Goal: Task Accomplishment & Management: Manage account settings

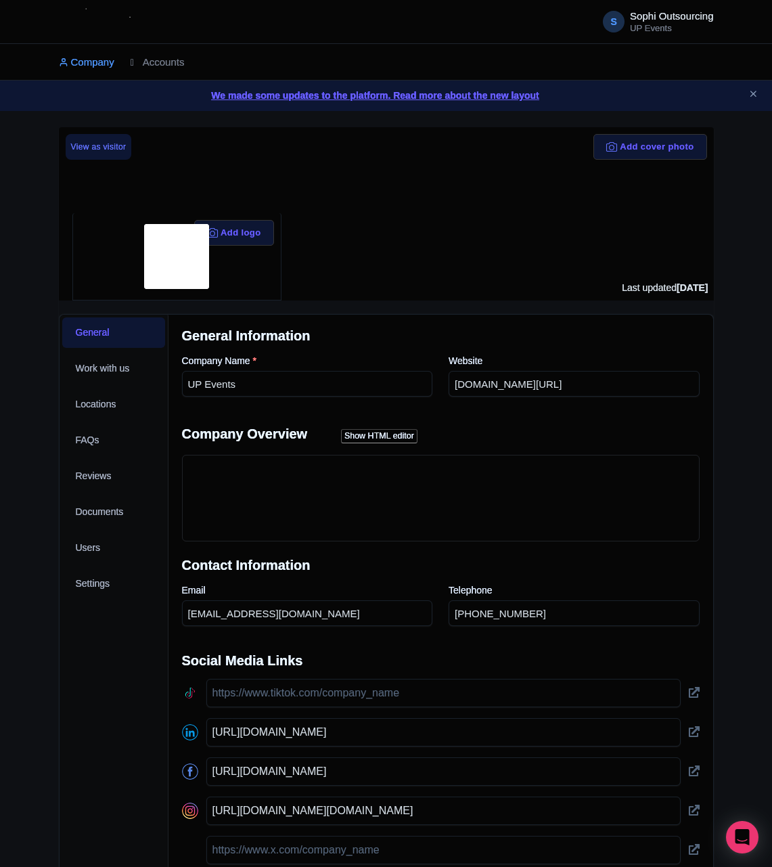
scroll to position [217, 0]
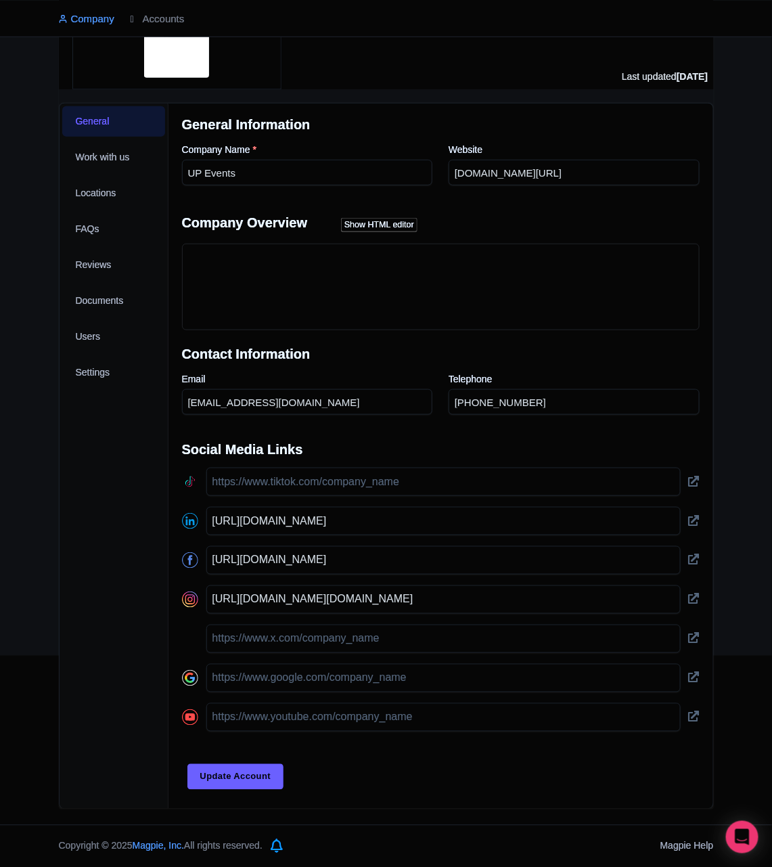
click at [15, 443] on div "Success You have been logged in Add cover photo View as visitor Add logo Last u…" at bounding box center [386, 362] width 772 height 893
click at [214, 165] on input "UP Events" at bounding box center [307, 173] width 251 height 26
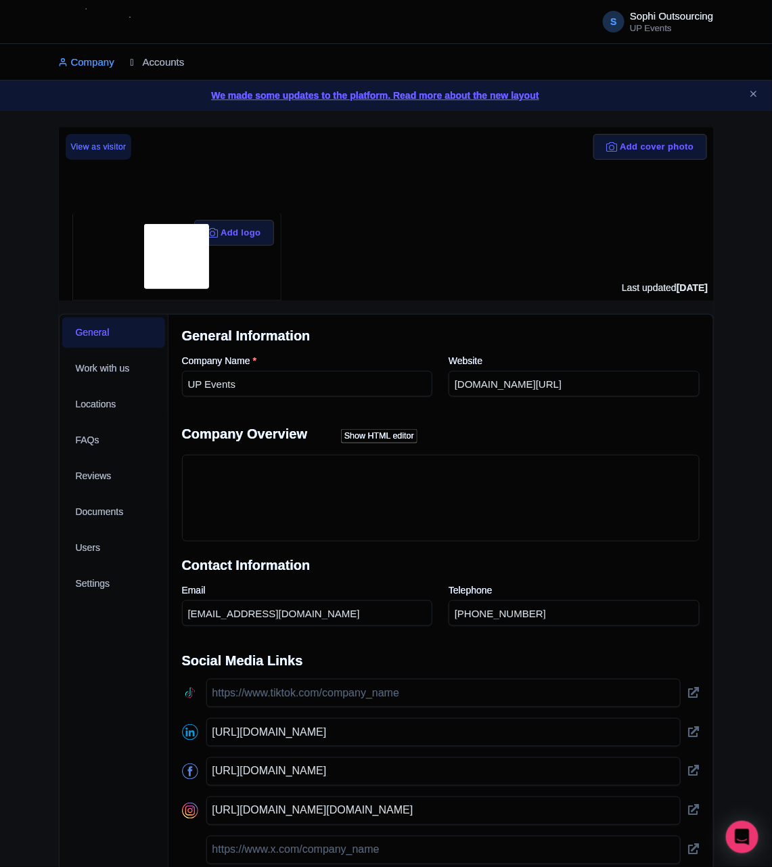
click at [150, 59] on link "Accounts" at bounding box center [158, 62] width 54 height 37
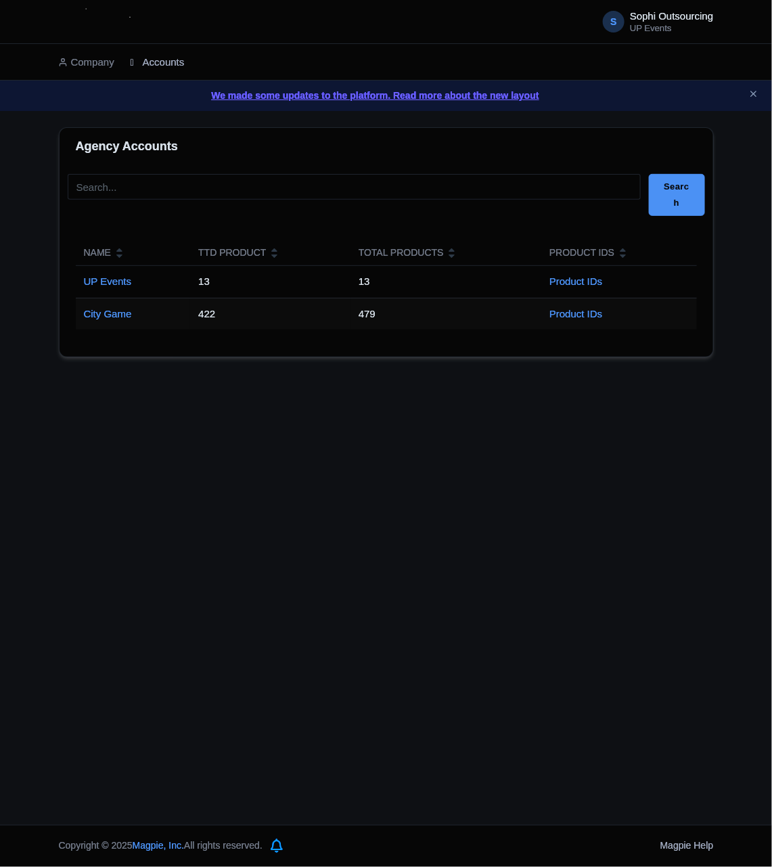
click at [145, 51] on link "Accounts" at bounding box center [158, 62] width 54 height 37
click at [116, 315] on link "City Game" at bounding box center [108, 314] width 48 height 12
click at [116, 317] on link "City Game" at bounding box center [108, 314] width 48 height 12
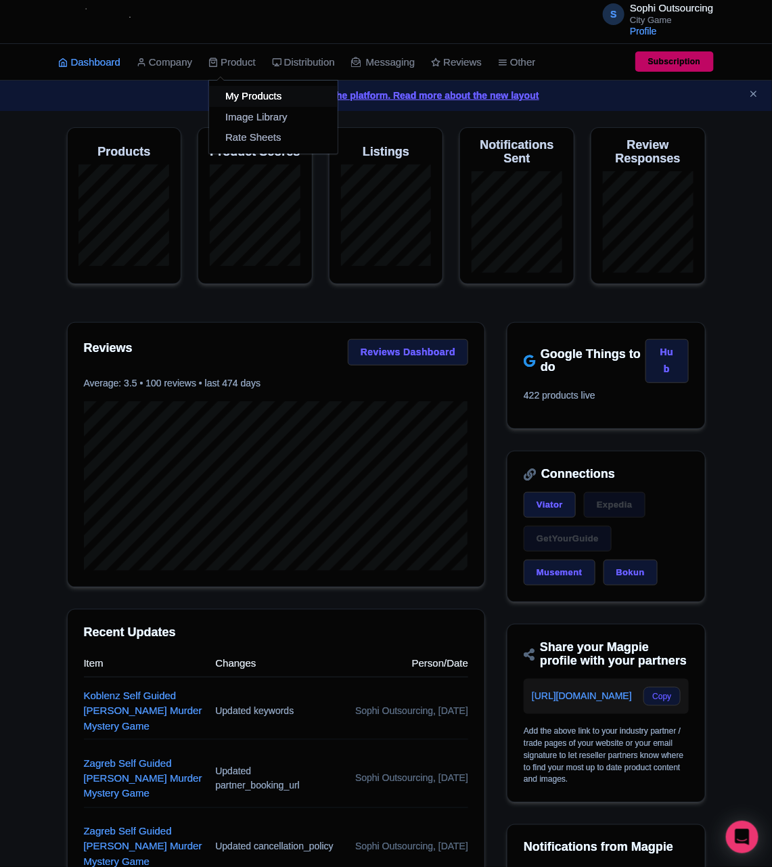
click at [242, 97] on link "My Products" at bounding box center [273, 96] width 129 height 21
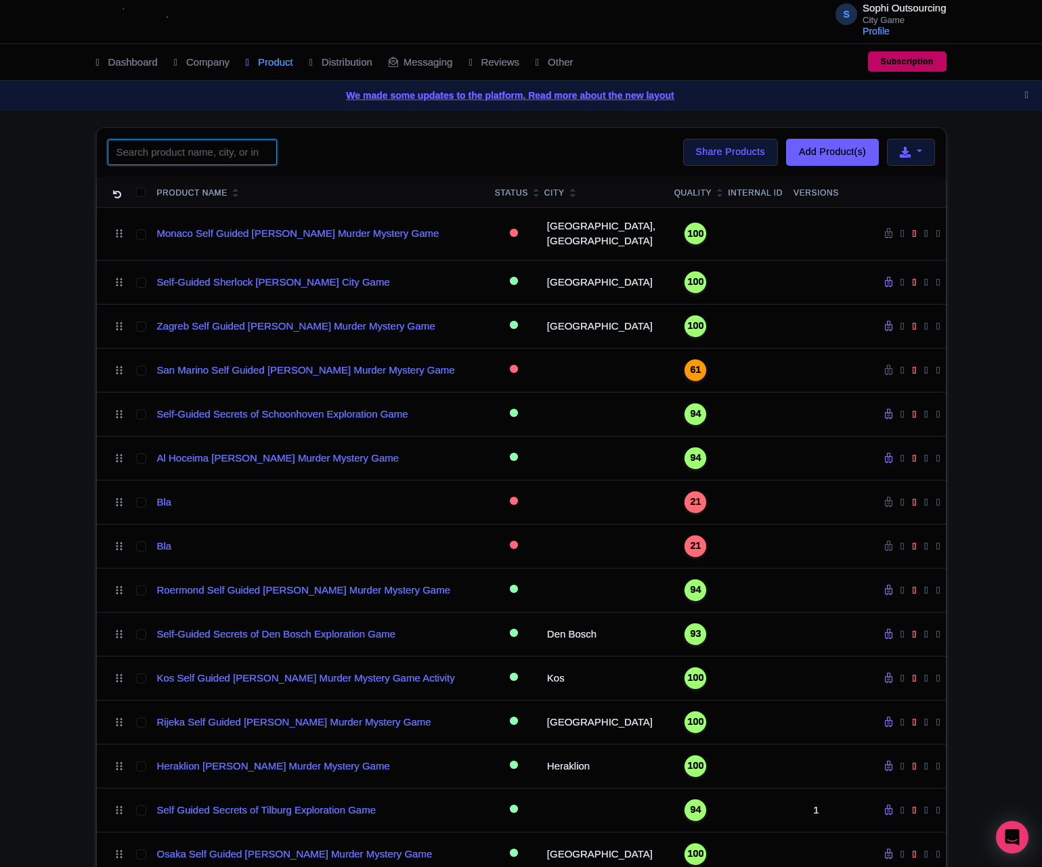
click at [209, 157] on input "search" at bounding box center [192, 152] width 169 height 26
paste input "Mannheim"
type input "Mannheim"
click button "Search" at bounding box center [0, 0] width 0 height 0
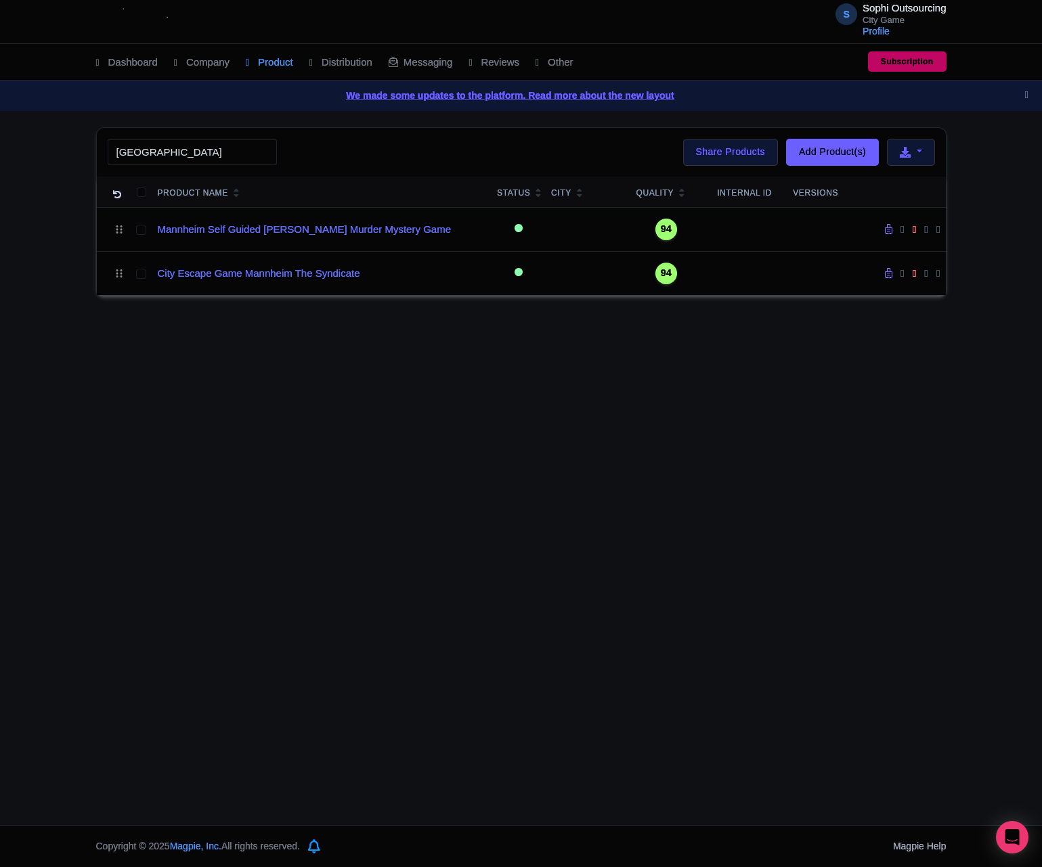
click at [333, 430] on div "S Sophi Outsourcing City Game Profile Users Settings Sign out Dashboard Company…" at bounding box center [521, 412] width 1042 height 825
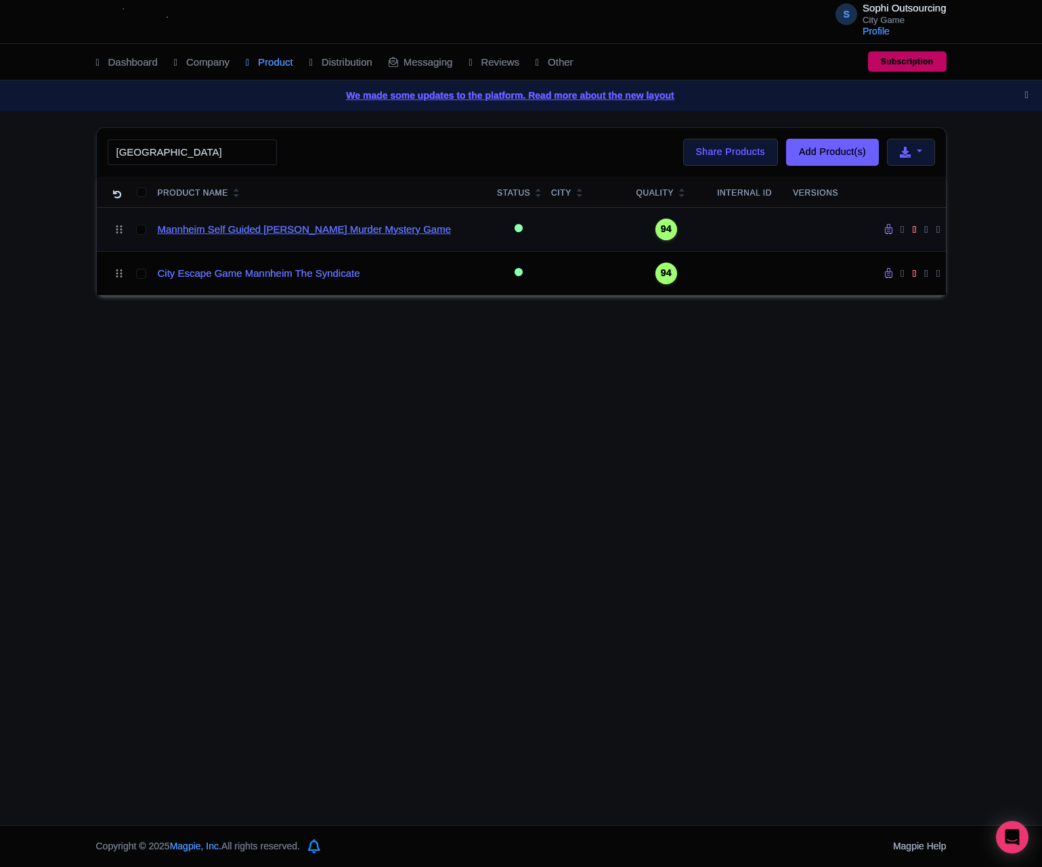
click at [277, 234] on link "Mannheim Self Guided [PERSON_NAME] Murder Mystery Game" at bounding box center [304, 230] width 293 height 16
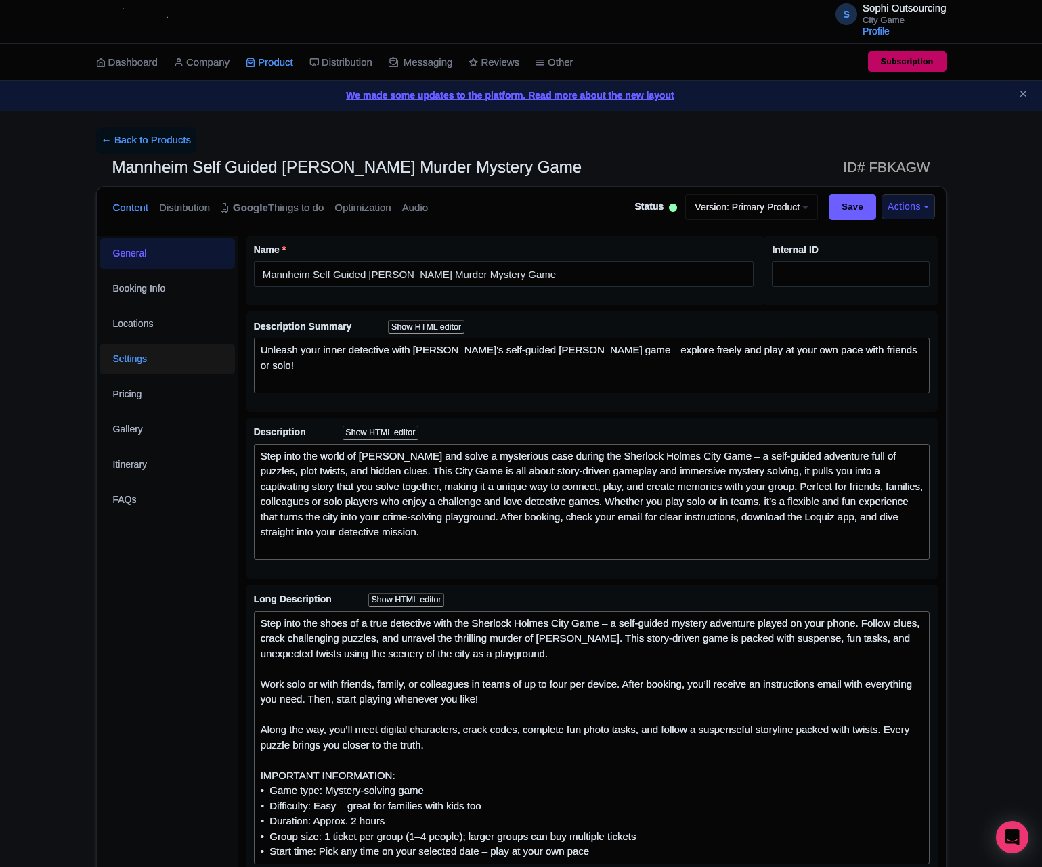
click at [196, 353] on link "Settings" at bounding box center [166, 359] width 135 height 30
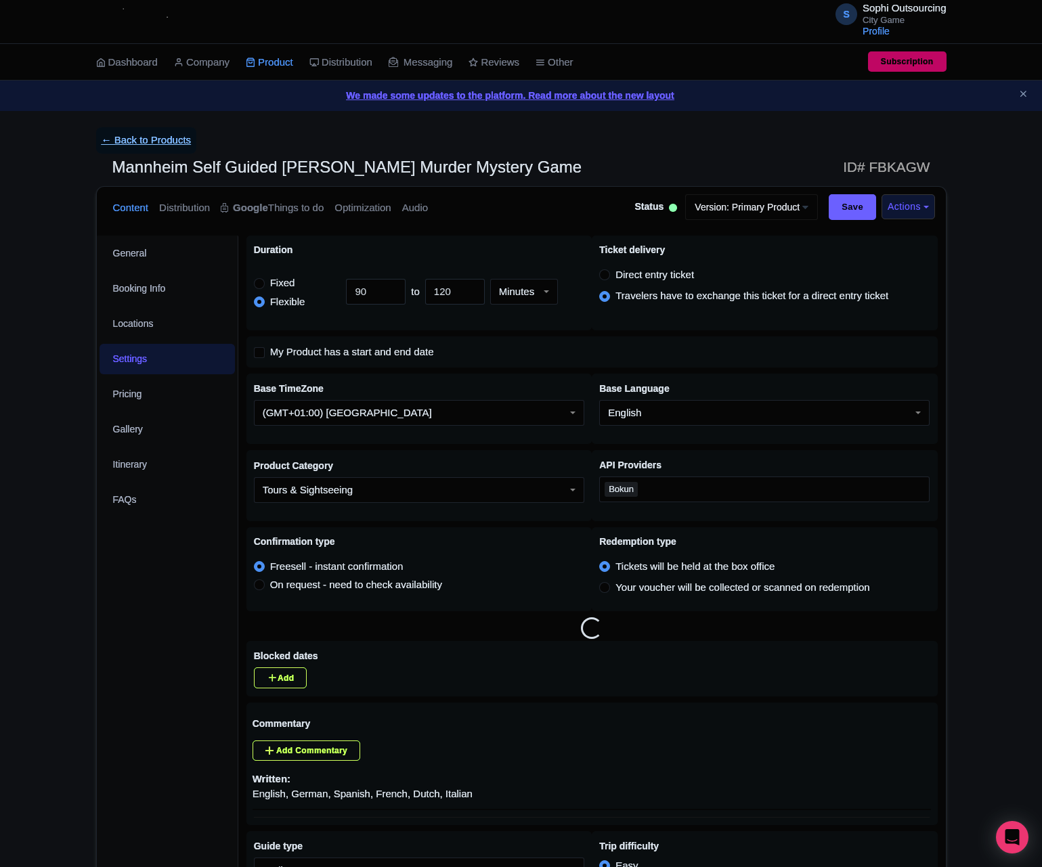
click at [159, 140] on link "← Back to Products" at bounding box center [146, 140] width 101 height 26
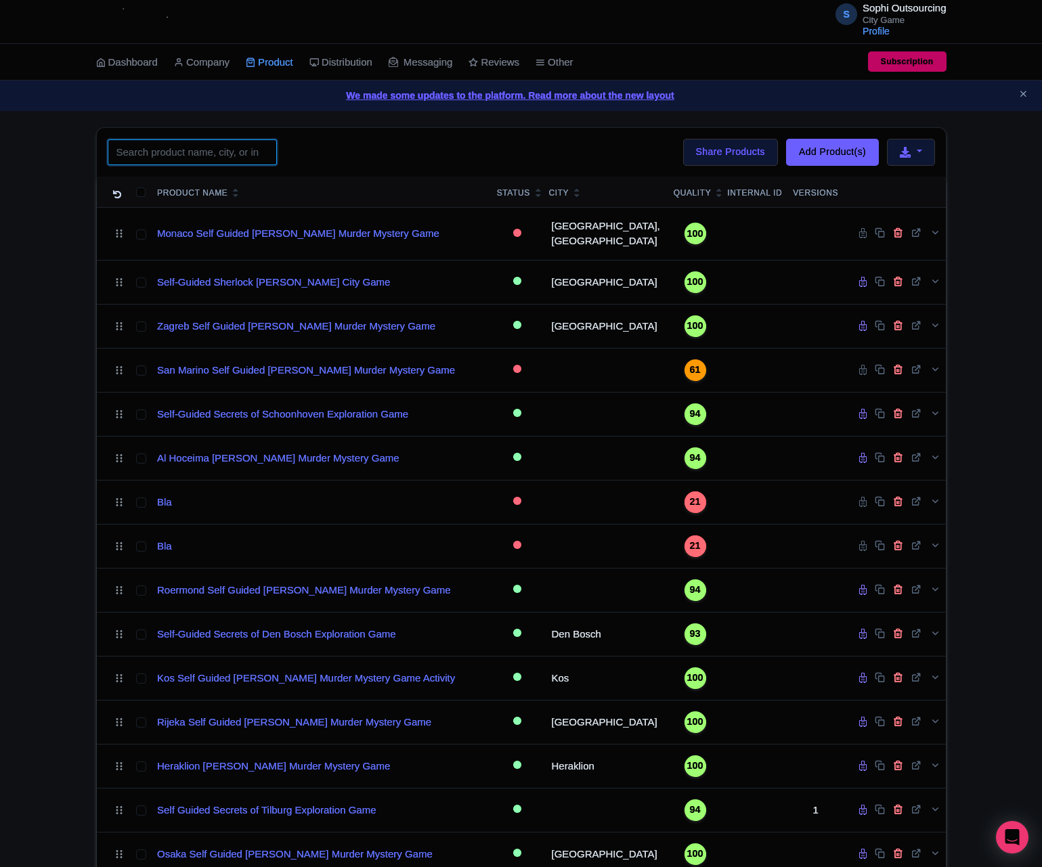
click at [210, 152] on input "search" at bounding box center [192, 152] width 169 height 26
paste input "Mannheim"
type input "Mannheim"
click button "Search" at bounding box center [0, 0] width 0 height 0
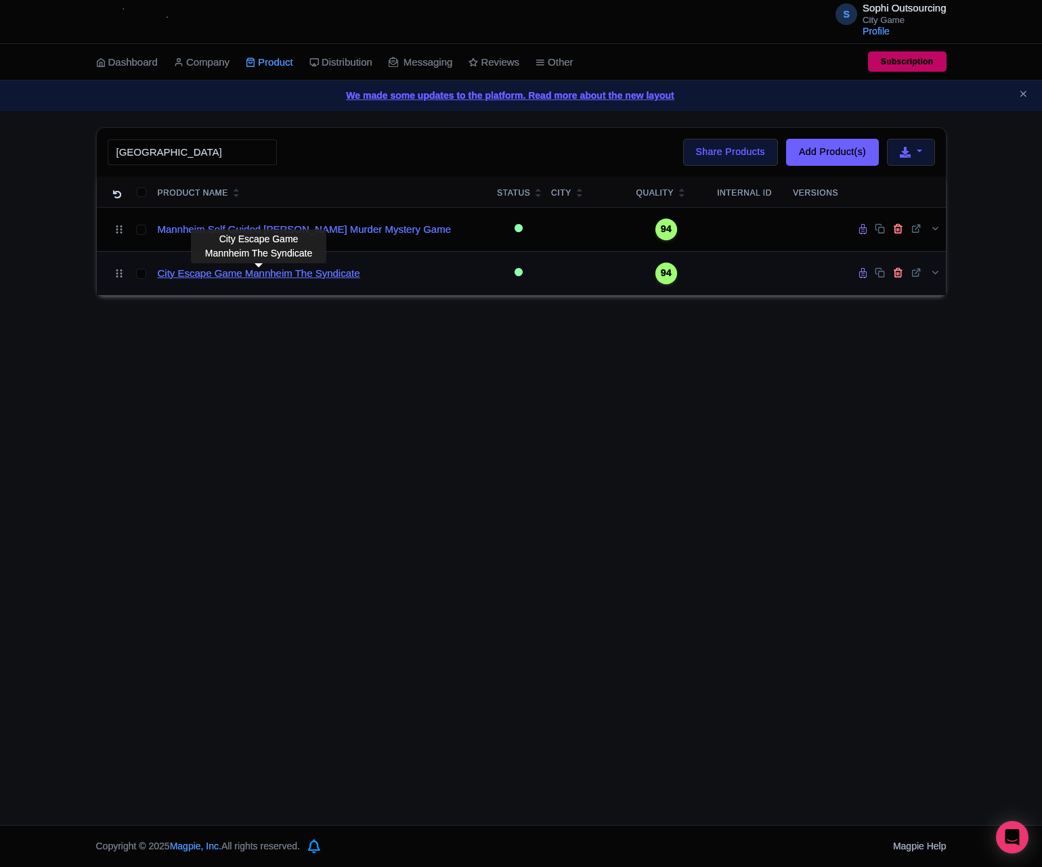
click at [301, 275] on link "City Escape Game Mannheim The Syndicate" at bounding box center [259, 274] width 202 height 16
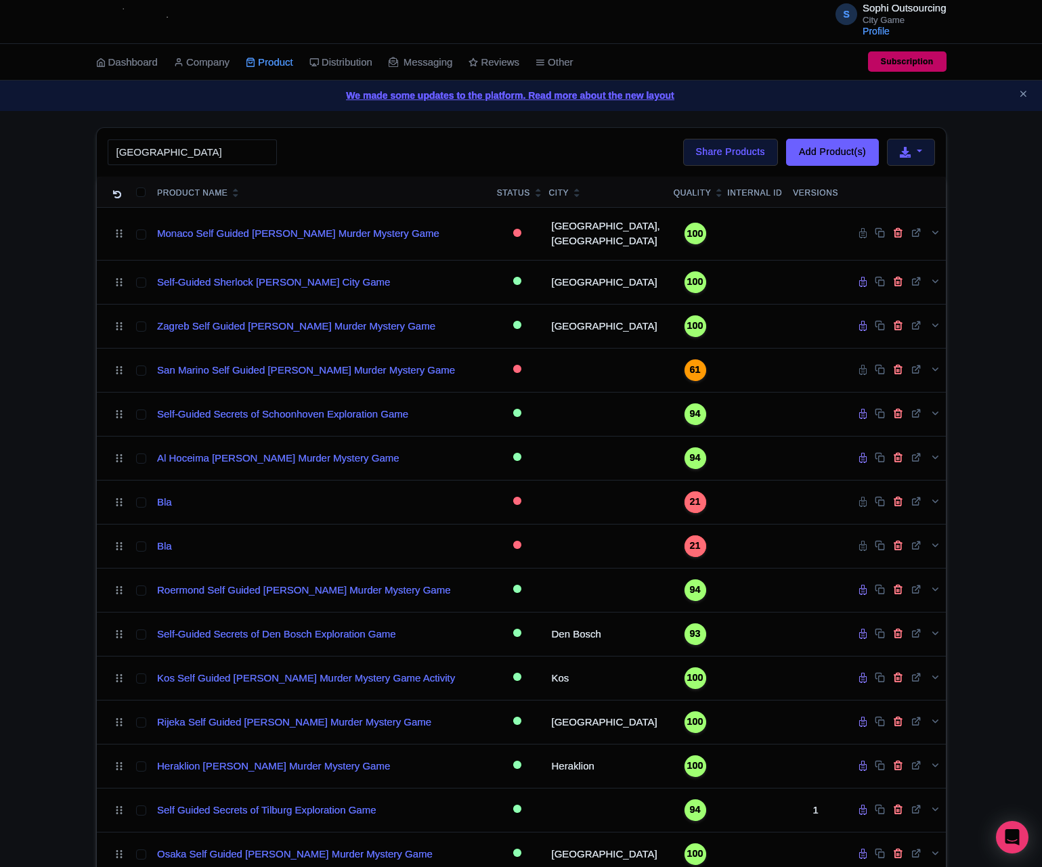
click at [207, 183] on th "Product Name" at bounding box center [322, 192] width 340 height 31
click at [248, 151] on input "Mannheim" at bounding box center [192, 152] width 169 height 26
paste input "Mannheim"
paste input "search"
type input "Mannheim"
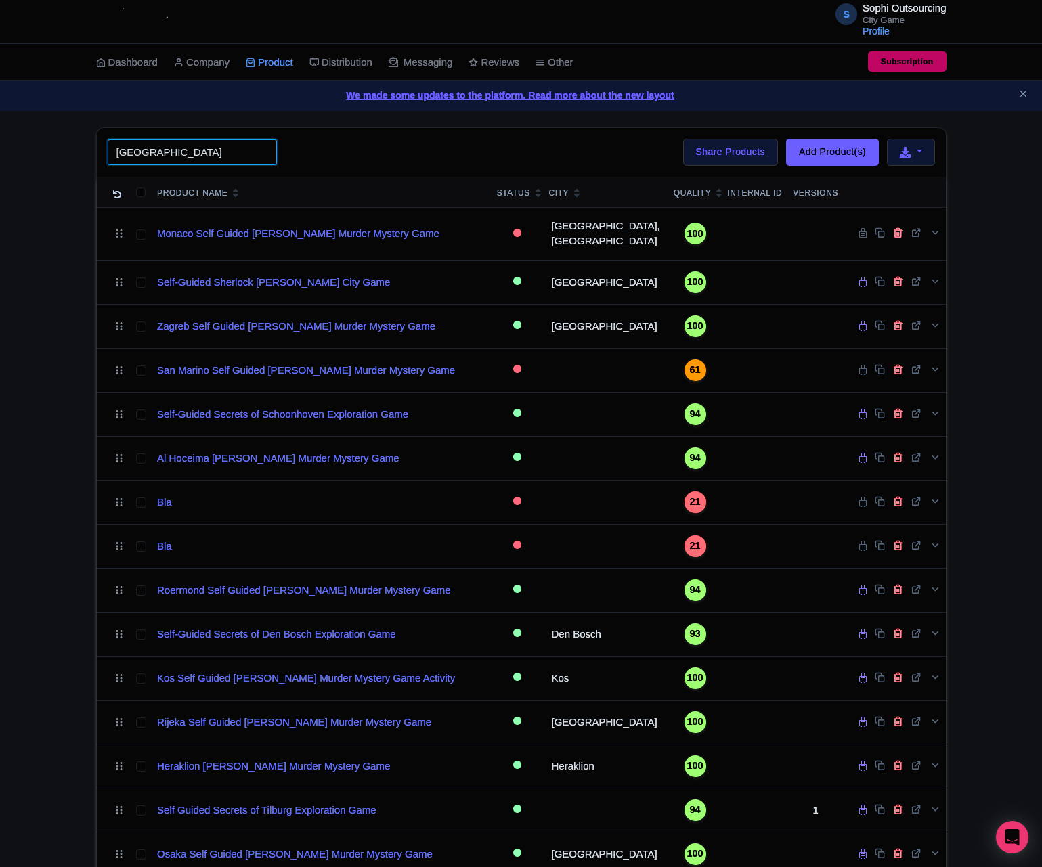
click button "Search" at bounding box center [0, 0] width 0 height 0
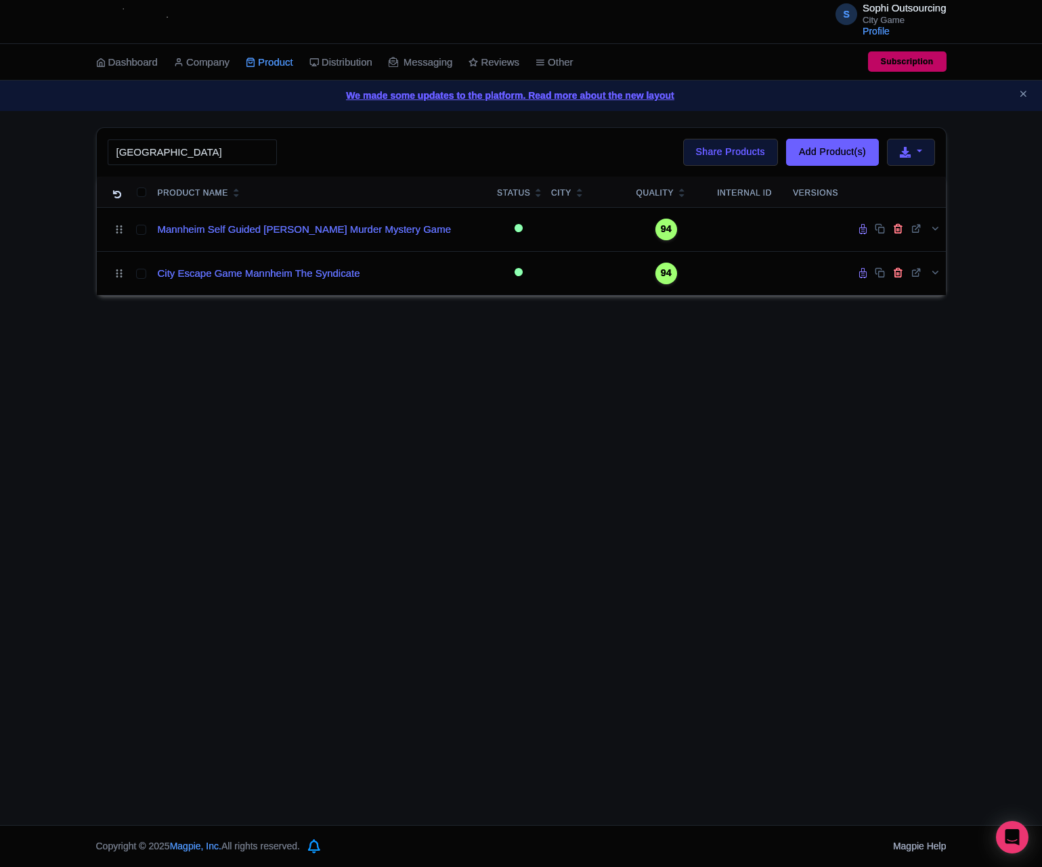
click at [78, 283] on div "Mannheim Search Bulk Actions Delete Add to Collection Share Products Add to Col…" at bounding box center [521, 211] width 1042 height 169
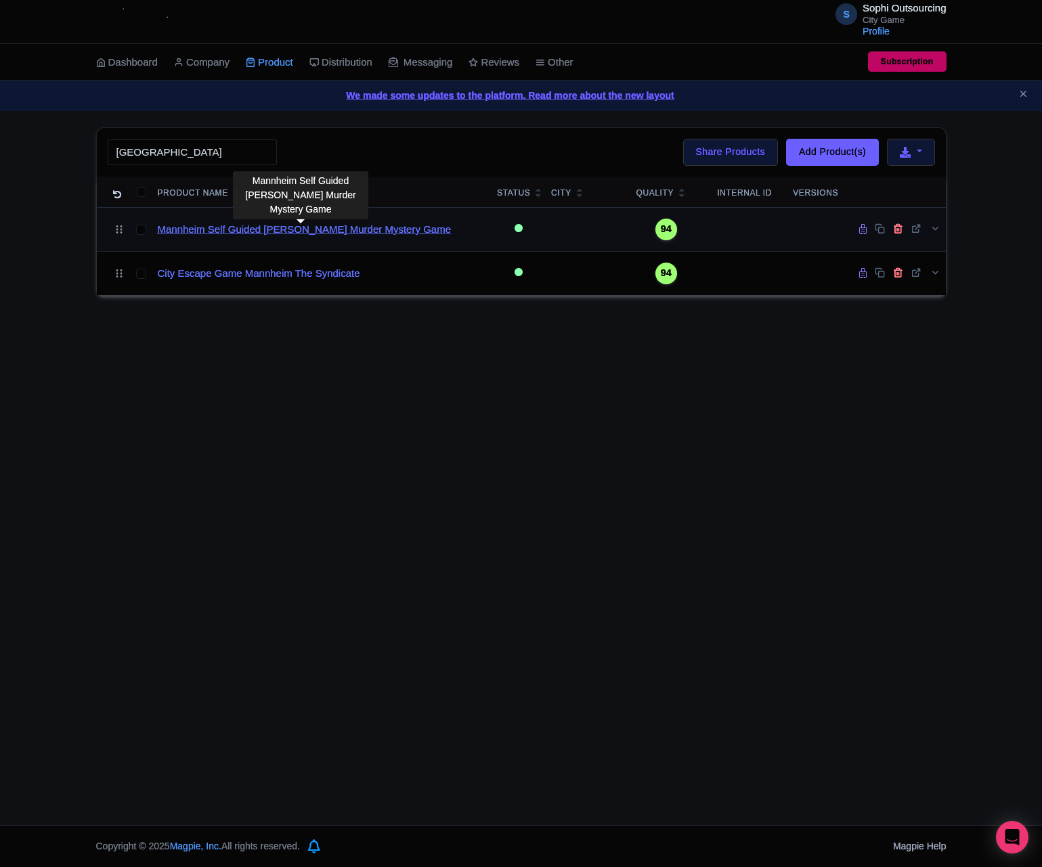
click at [220, 236] on link "Mannheim Self Guided [PERSON_NAME] Murder Mystery Game" at bounding box center [304, 230] width 293 height 16
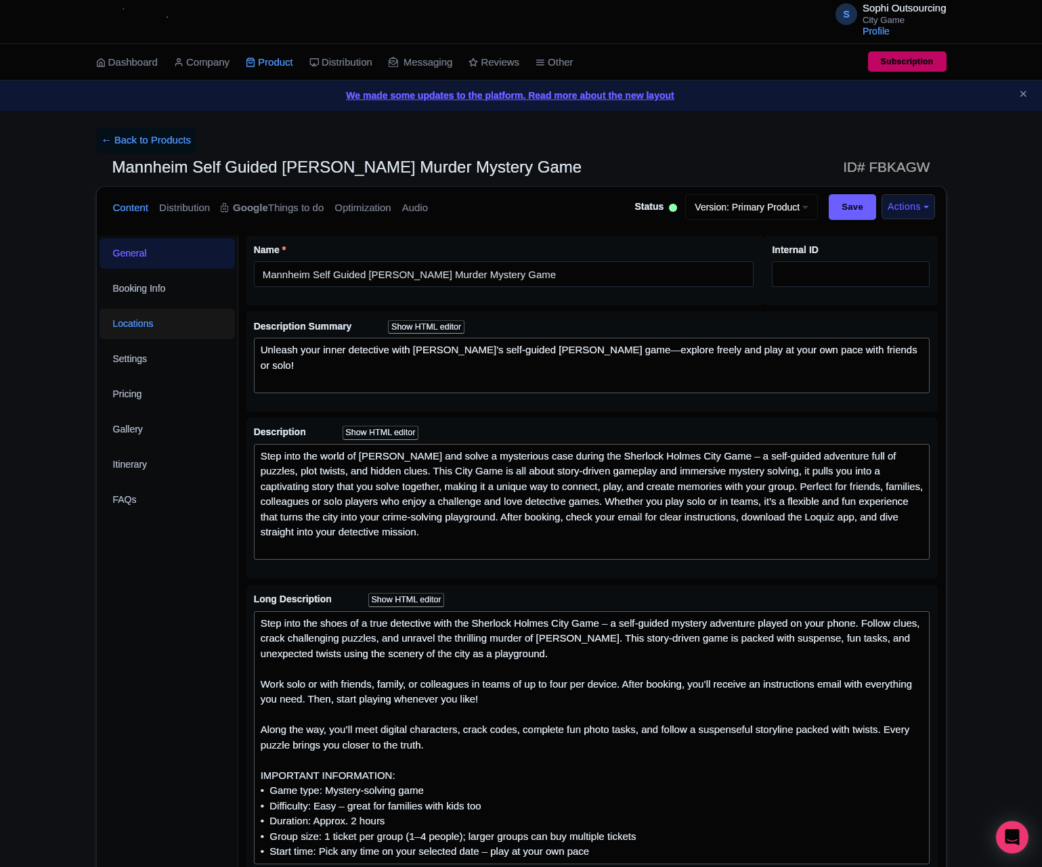
click at [149, 323] on link "Locations" at bounding box center [166, 324] width 135 height 30
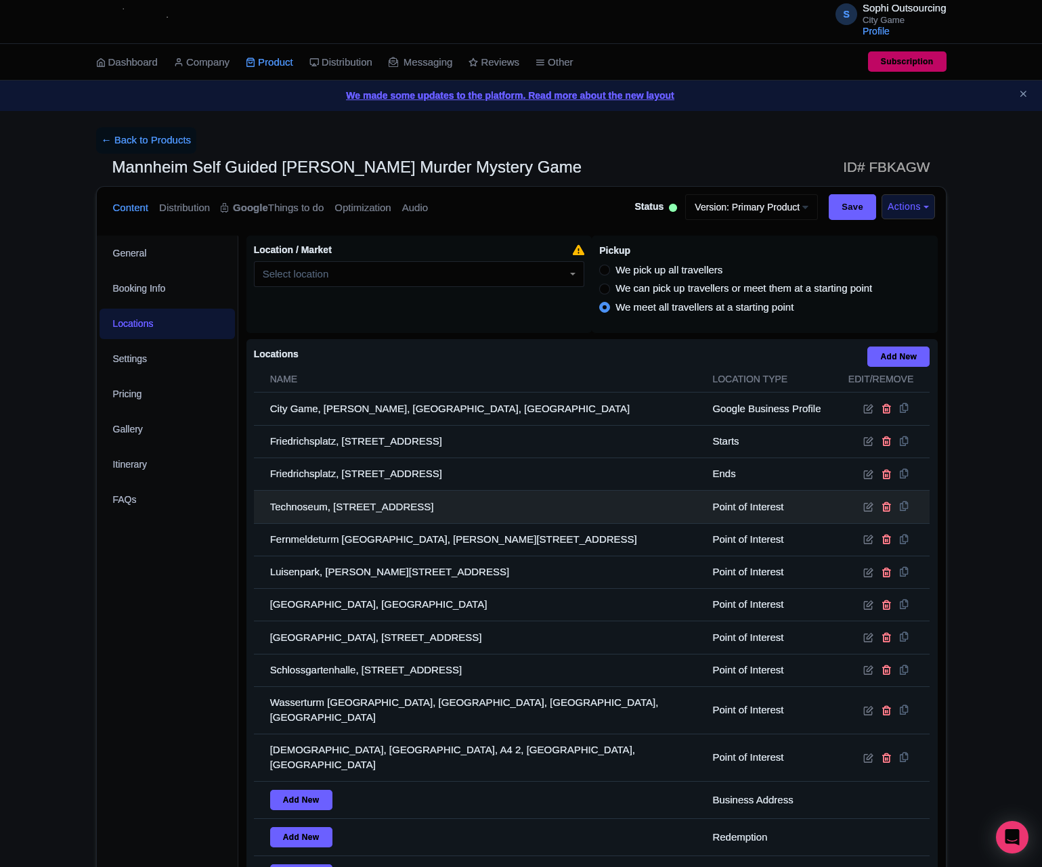
click at [497, 516] on td "Technoseum, Museumsstraße 1, 68165 Mannheim, Germany" at bounding box center [479, 507] width 451 height 32
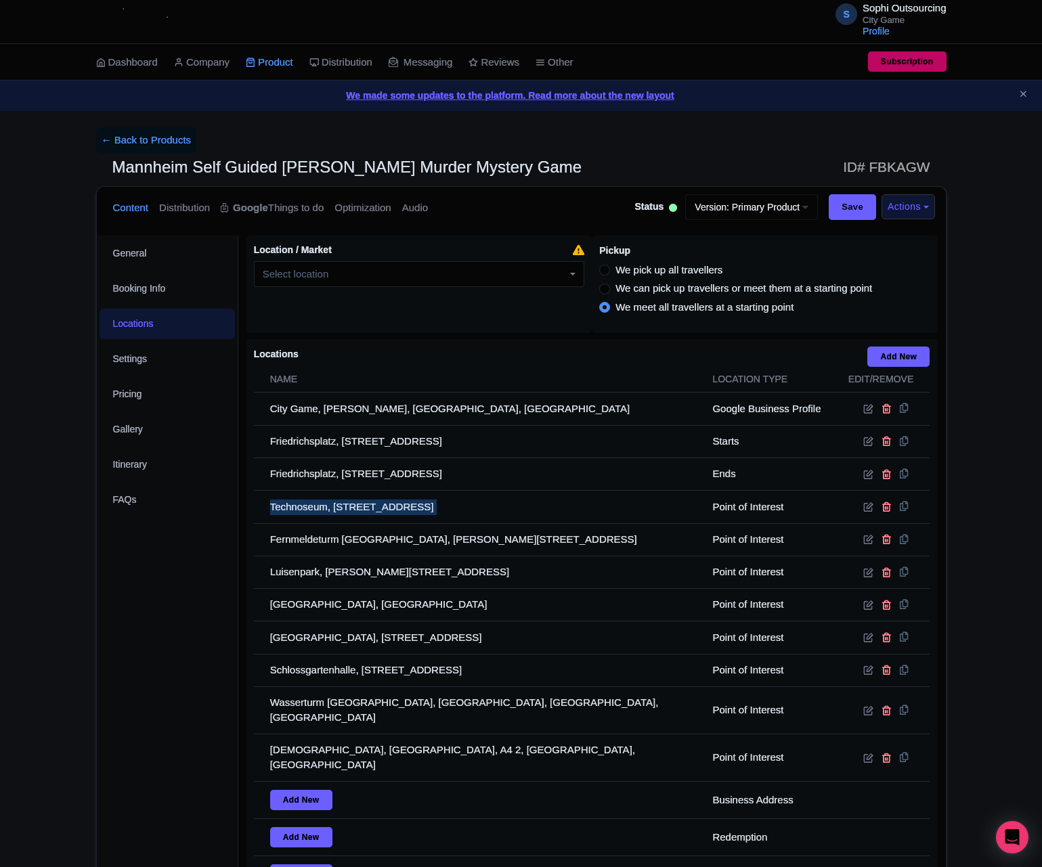
copy tr "Technoseum, Museumsstraße 1, 68165 Mannheim, Germany"
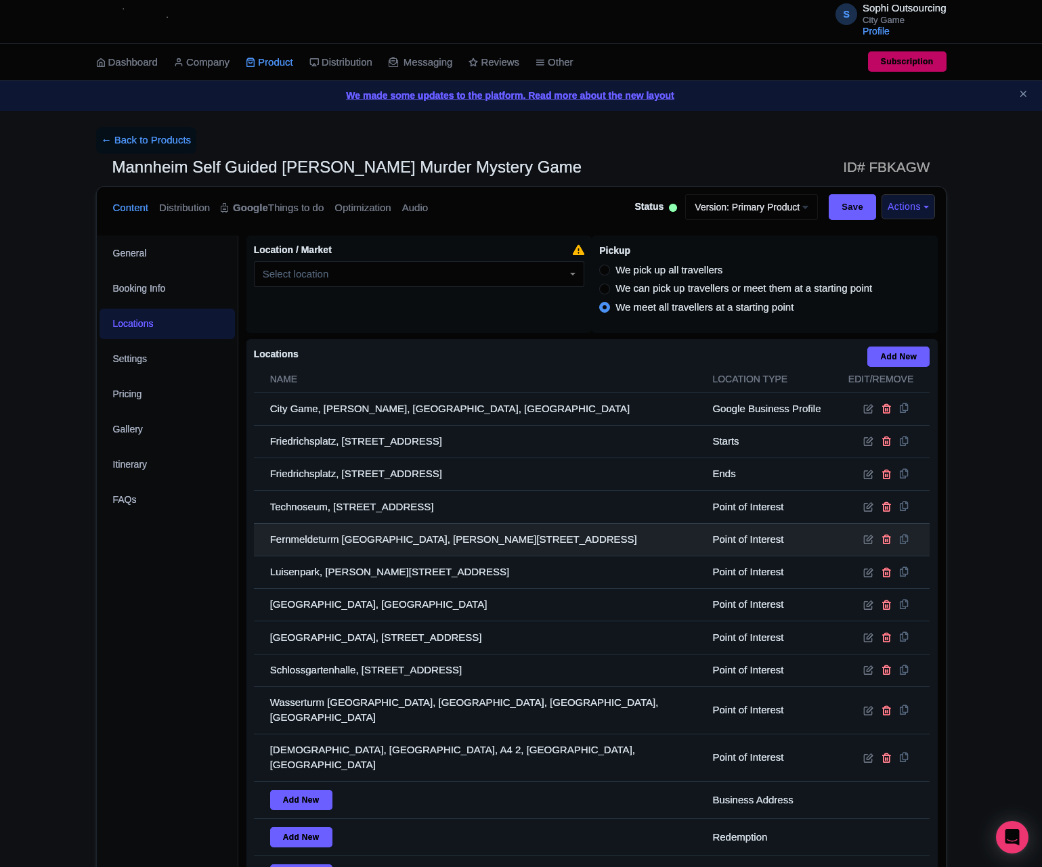
click at [393, 546] on td "Fernmeldeturm Mannheim, Hans-Reschke-Ufer 2, 68165 Mannheim, Germany" at bounding box center [479, 539] width 451 height 32
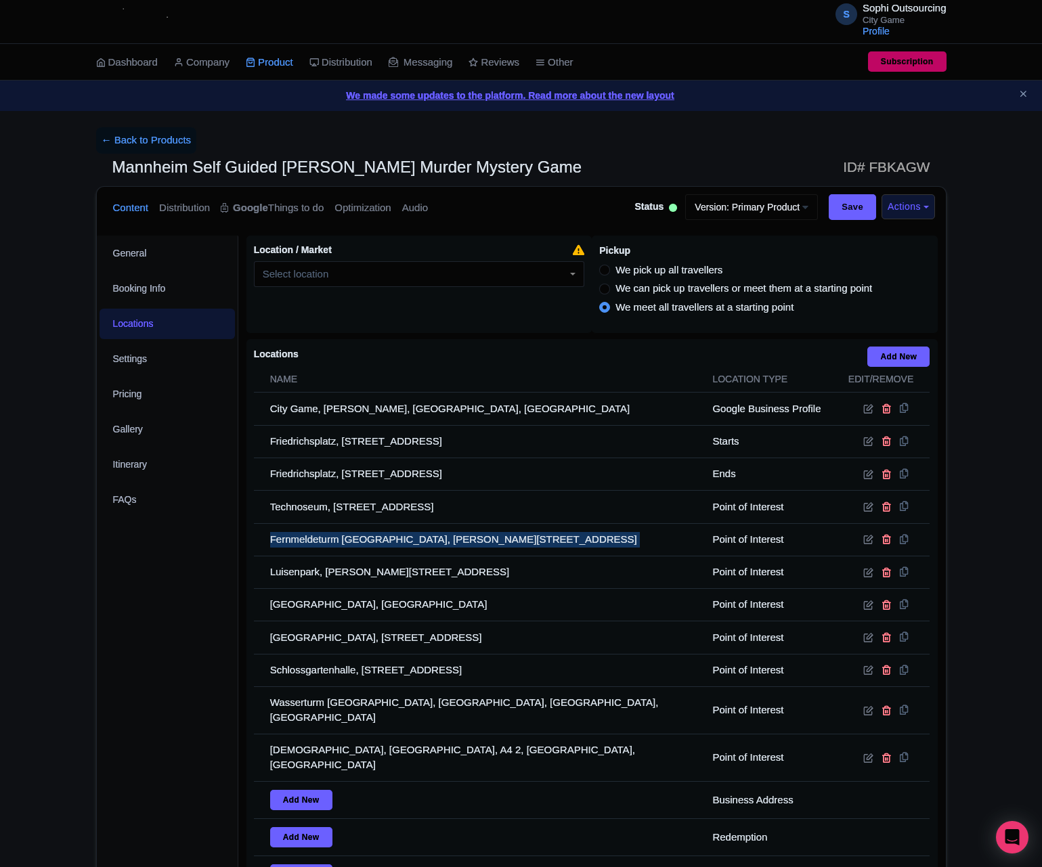
copy tr "Fernmeldeturm Mannheim, Hans-Reschke-Ufer 2, 68165 Mannheim, Germany"
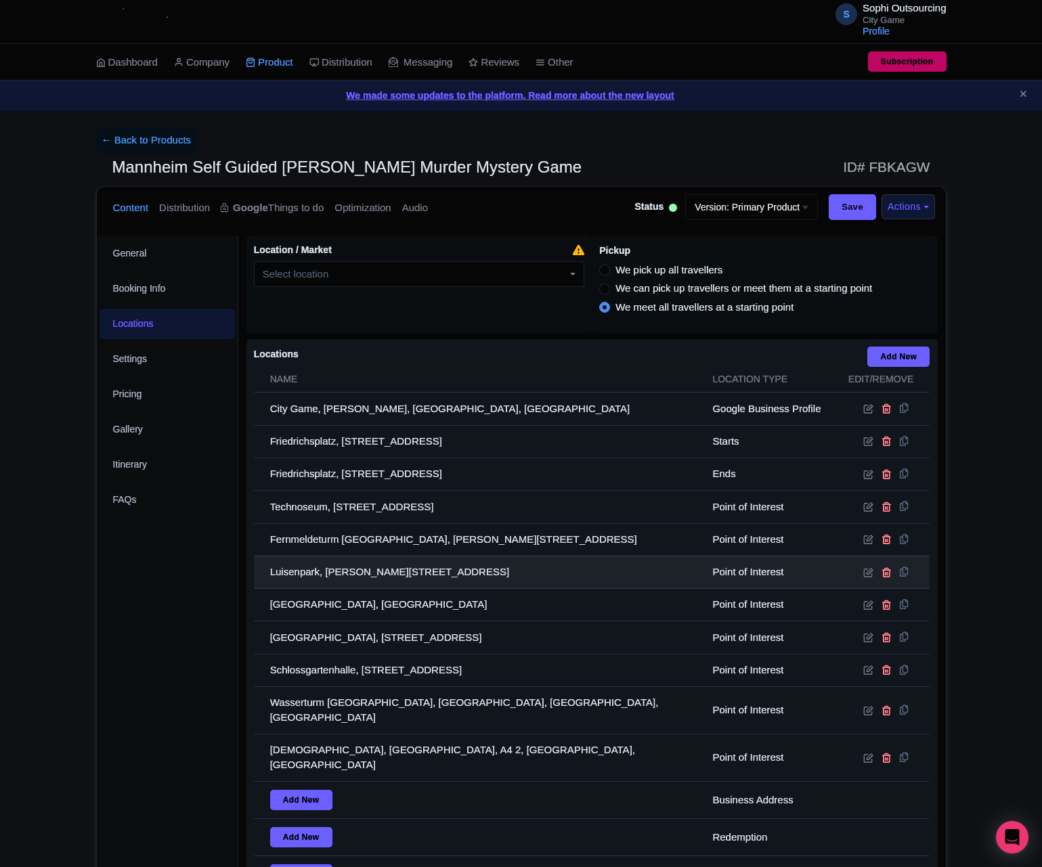
click at [315, 588] on td "Luisenpark, Theodor-Heuss-Anlage 2, 68165 Mannheim, Germany" at bounding box center [479, 572] width 451 height 32
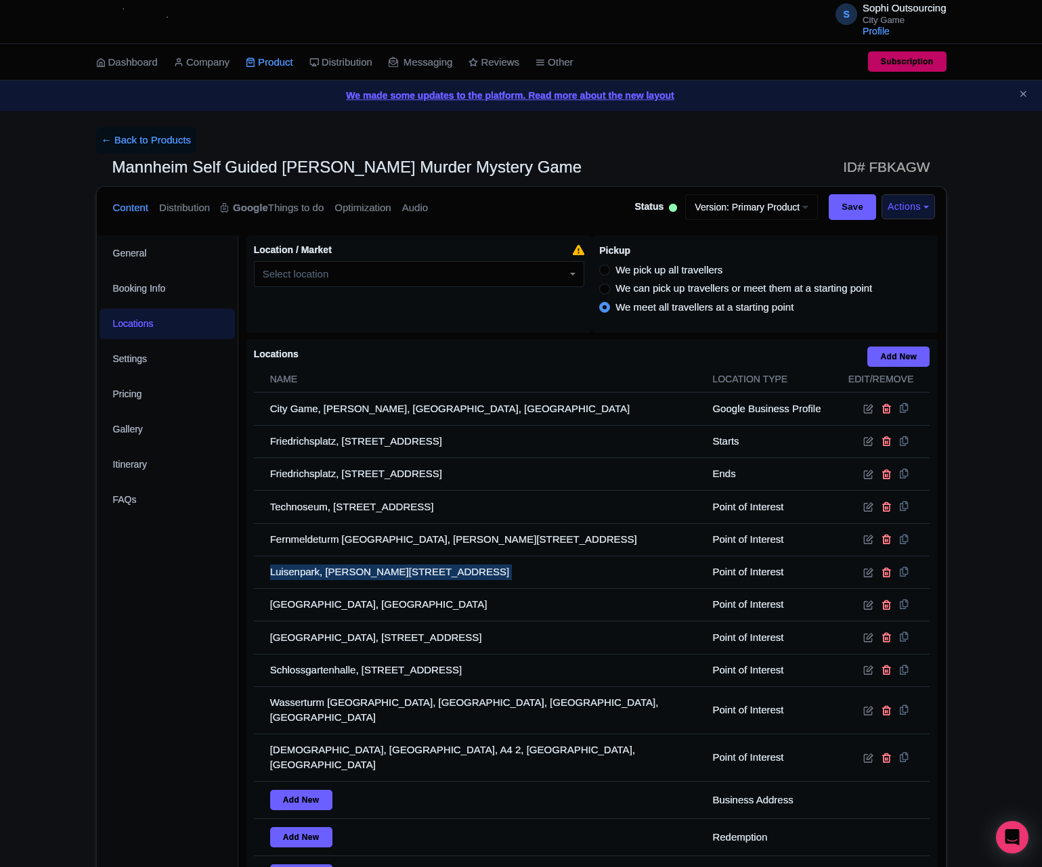
copy tr "Luisenpark, Theodor-Heuss-Anlage 2, 68165 Mannheim, Germany"
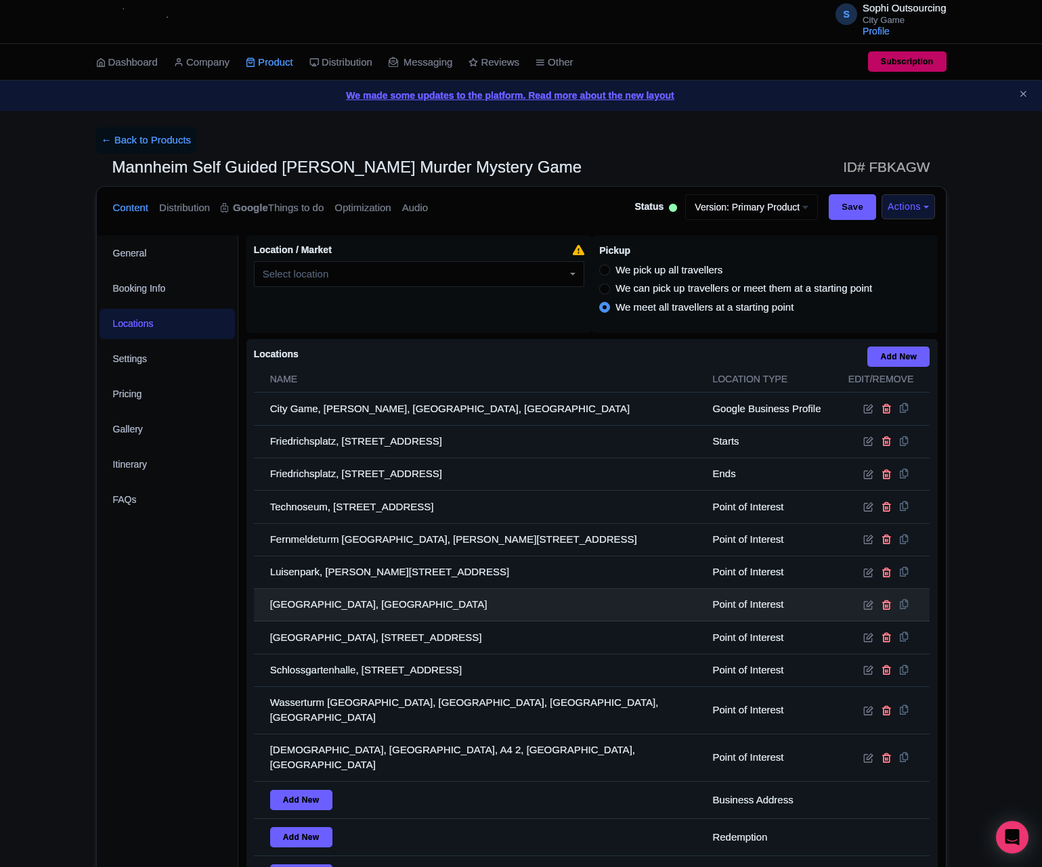
drag, startPoint x: 352, startPoint y: 621, endPoint x: 346, endPoint y: 614, distance: 9.6
click at [351, 621] on td "Mannheim Baroque Palace, Bismarckstraße, 68161 Mannheim, Germany" at bounding box center [479, 605] width 451 height 32
click at [346, 614] on td "Mannheim Baroque Palace, Bismarckstraße, 68161 Mannheim, Germany" at bounding box center [479, 605] width 451 height 32
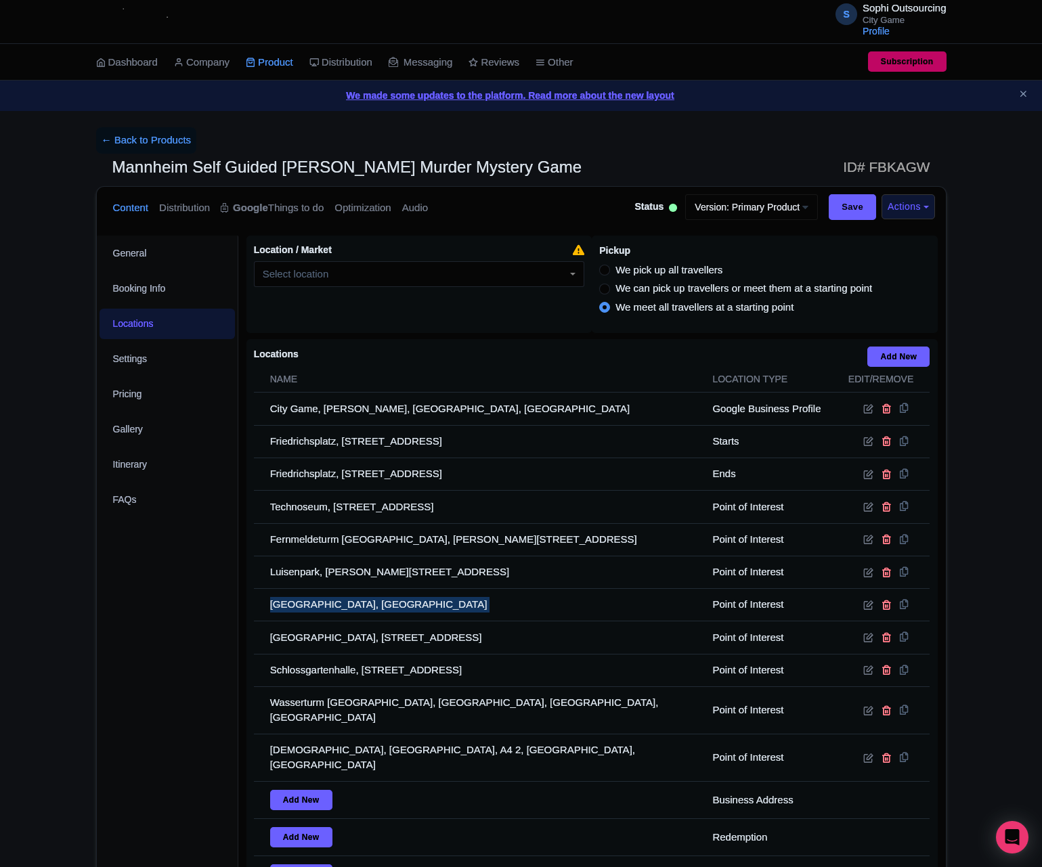
drag, startPoint x: 346, startPoint y: 614, endPoint x: 17, endPoint y: 545, distance: 336.1
click at [341, 614] on td "Mannheim Baroque Palace, Bismarckstraße, 68161 Mannheim, Germany" at bounding box center [479, 605] width 451 height 32
copy tr "Mannheim Baroque Palace, Bismarckstraße, 68161 Mannheim, Germany"
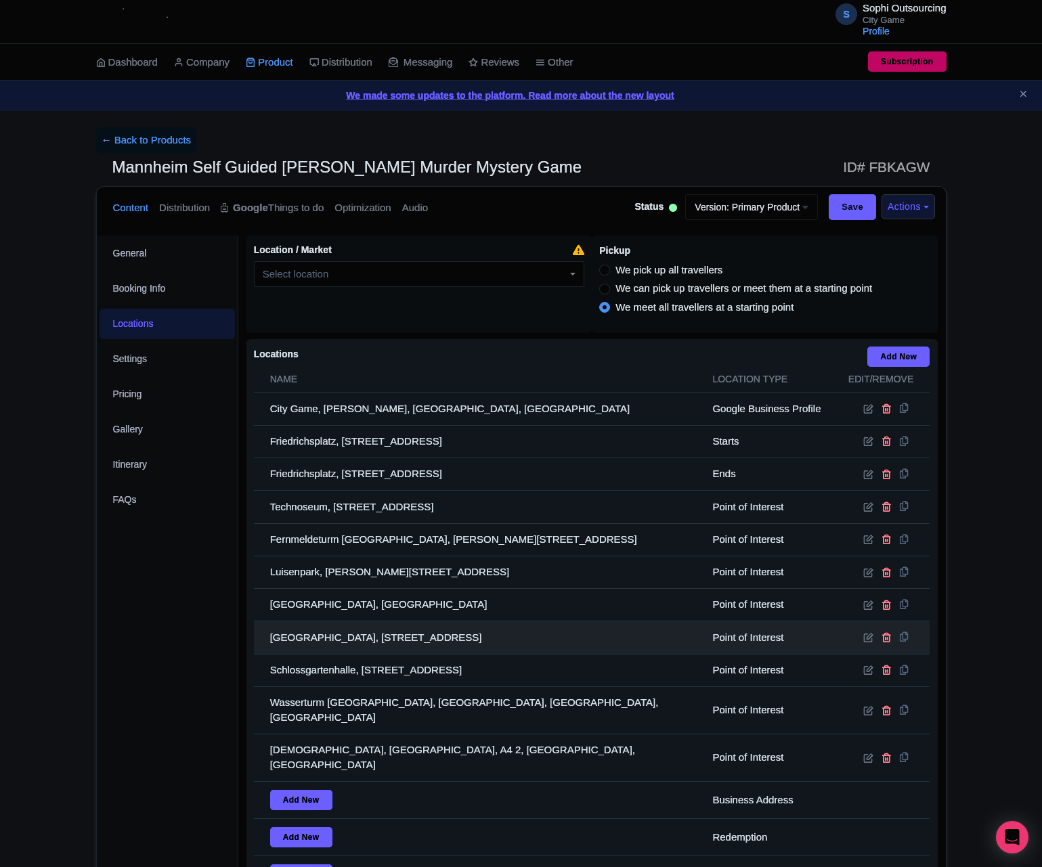
click at [378, 654] on td "Kunsthalle Mannheim, Friedrichsplatz 4, 68165 Mannheim, Germany" at bounding box center [479, 637] width 451 height 32
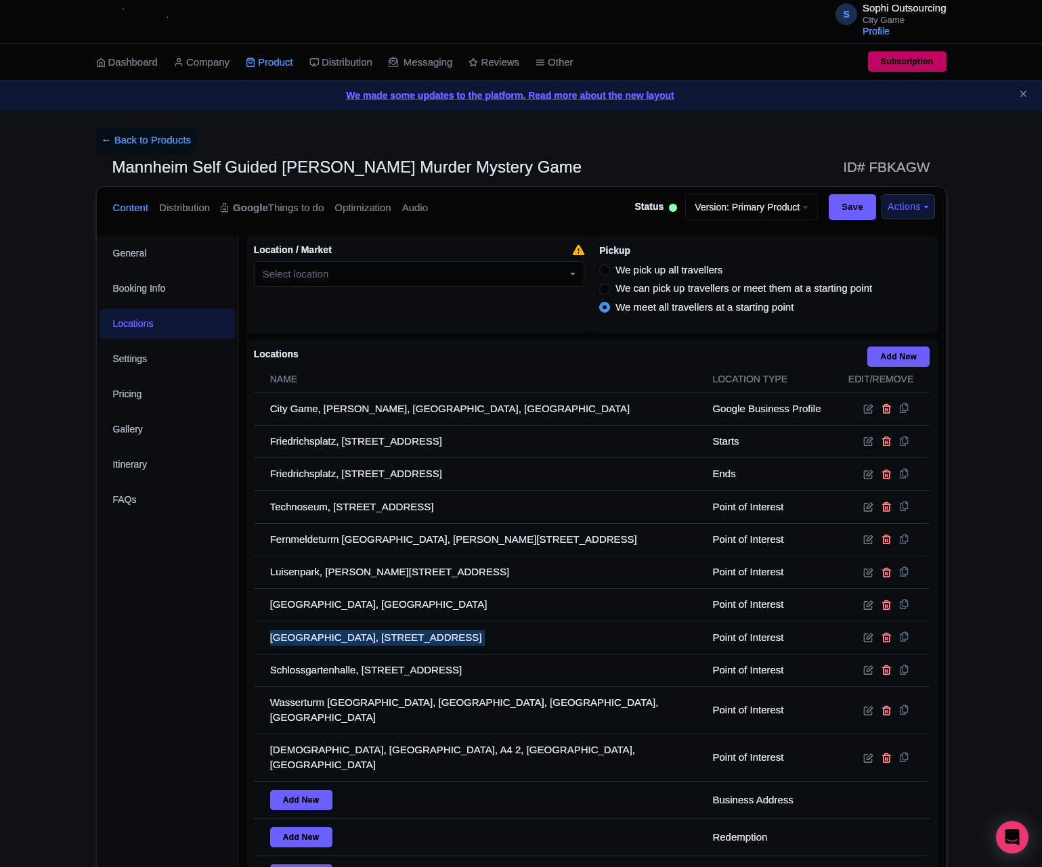
copy tr "Kunsthalle Mannheim, Friedrichsplatz 4, 68165 Mannheim, Germany"
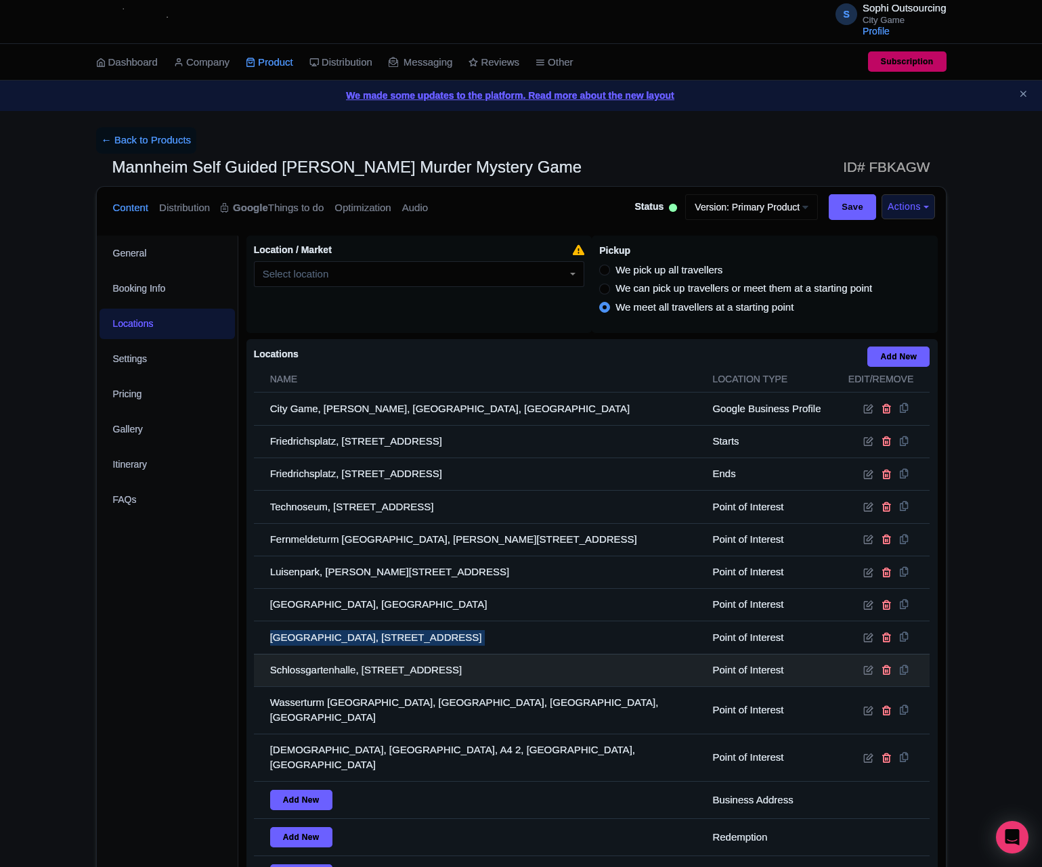
drag, startPoint x: 577, startPoint y: 678, endPoint x: 260, endPoint y: 674, distance: 317.5
click at [260, 674] on td "Schlossgartenhalle, Klostergasse 8, 76275 Ettlingen, Germany" at bounding box center [479, 670] width 451 height 32
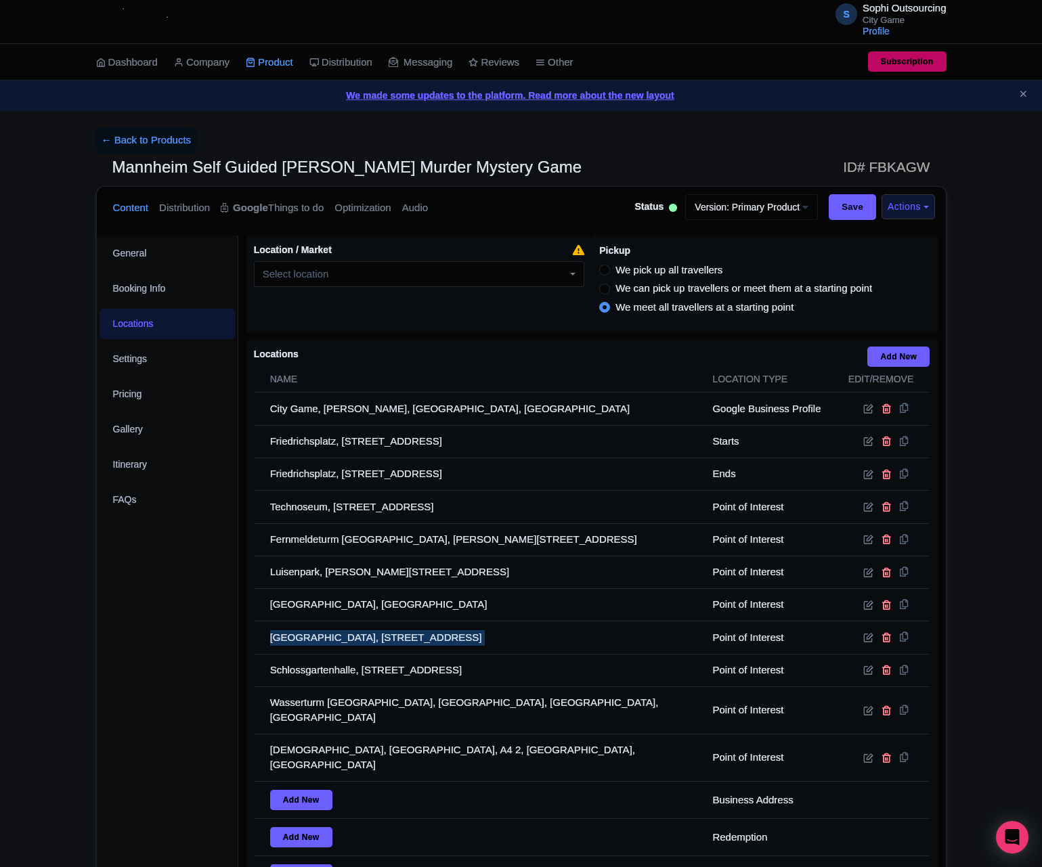
copy td "Schlossgartenhalle, Klostergasse 8, 76275 Ettlingen, Germany"
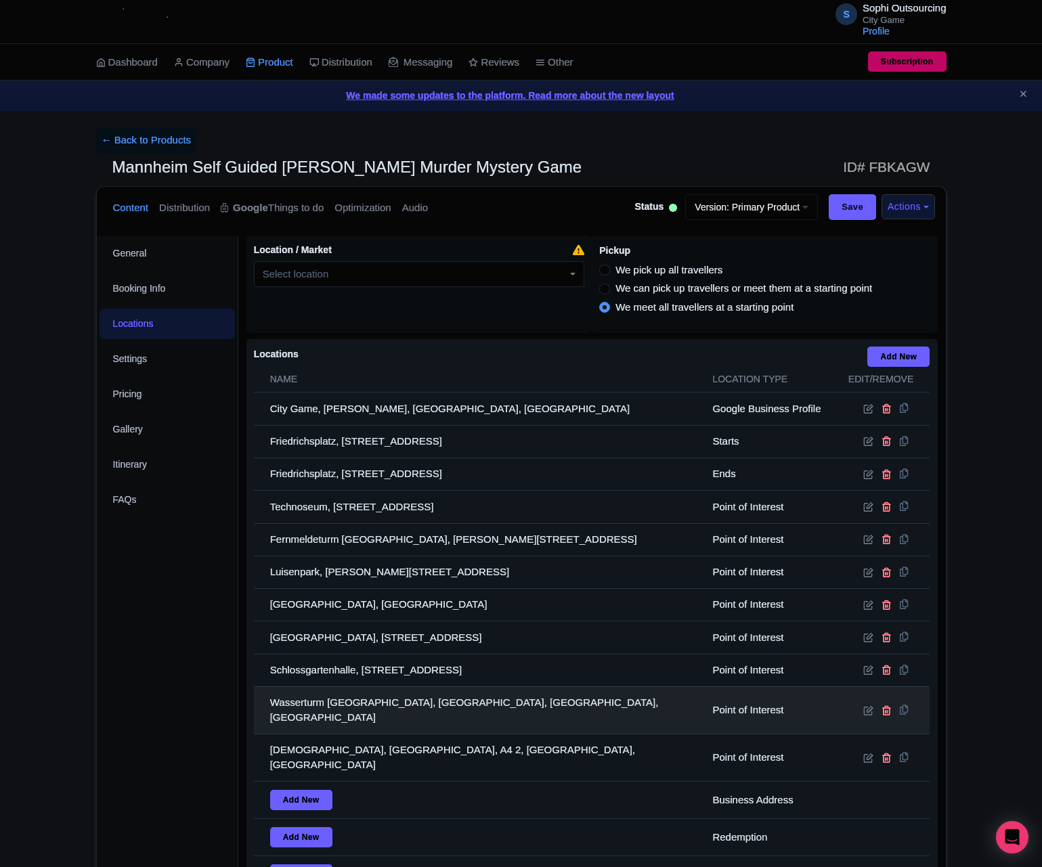
click at [384, 705] on td "Wasserturm Mannheim, Friedrichsplatz, 68165 Mannheim, Germany" at bounding box center [479, 709] width 451 height 47
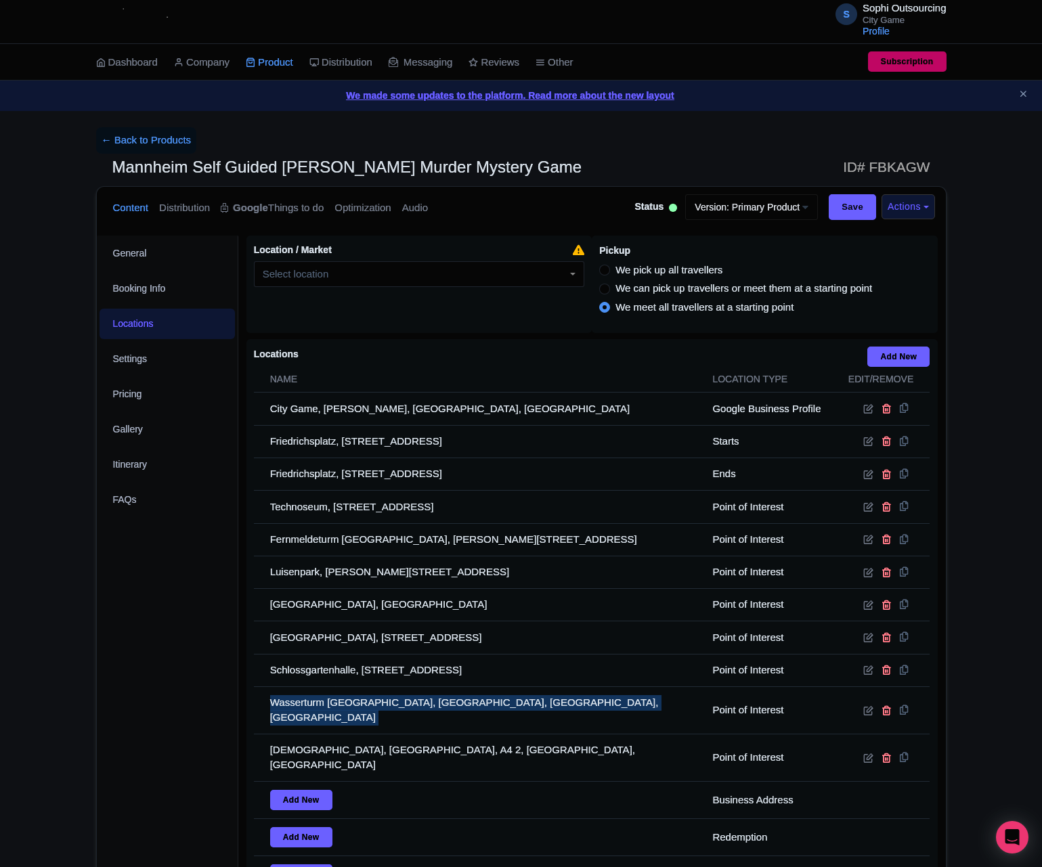
drag, startPoint x: 384, startPoint y: 705, endPoint x: 43, endPoint y: 684, distance: 342.4
click at [380, 703] on td "Wasserturm Mannheim, Friedrichsplatz, 68165 Mannheim, Germany" at bounding box center [479, 709] width 451 height 47
copy tr "Wasserturm Mannheim, Friedrichsplatz, 68165 Mannheim, Germany"
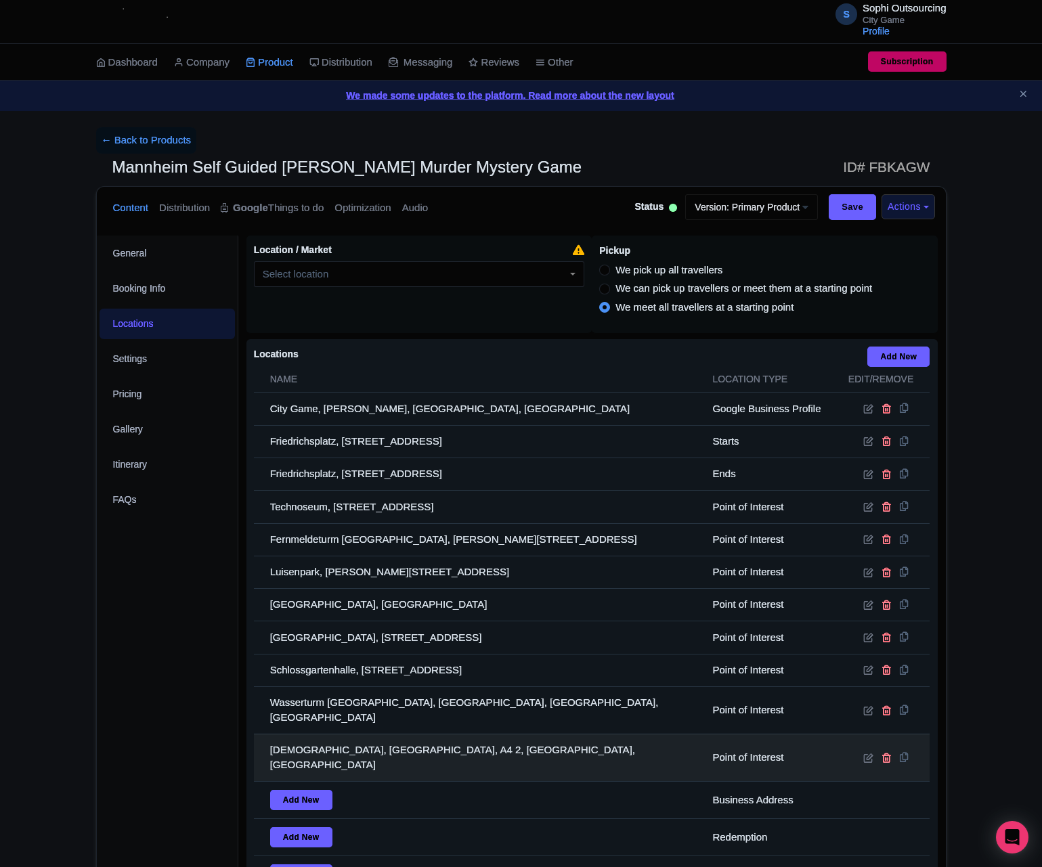
drag, startPoint x: 439, startPoint y: 743, endPoint x: 420, endPoint y: 755, distance: 22.0
click at [433, 748] on td "Jesuit Church, Mannheim, A4 2, 68159 Mannheim, Germany" at bounding box center [479, 757] width 451 height 47
click at [420, 755] on td "Jesuit Church, Mannheim, A4 2, 68159 Mannheim, Germany" at bounding box center [479, 757] width 451 height 47
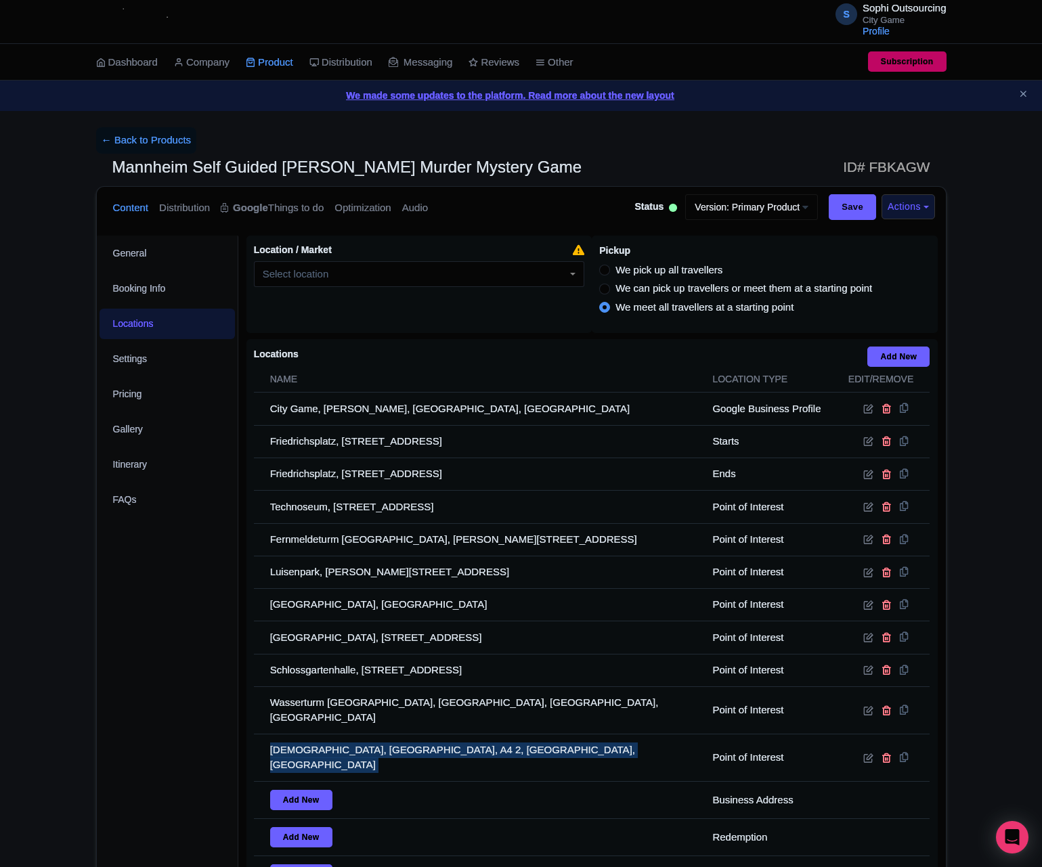
copy tr "Jesuit Church, Mannheim, A4 2, 68159 Mannheim, Germany"
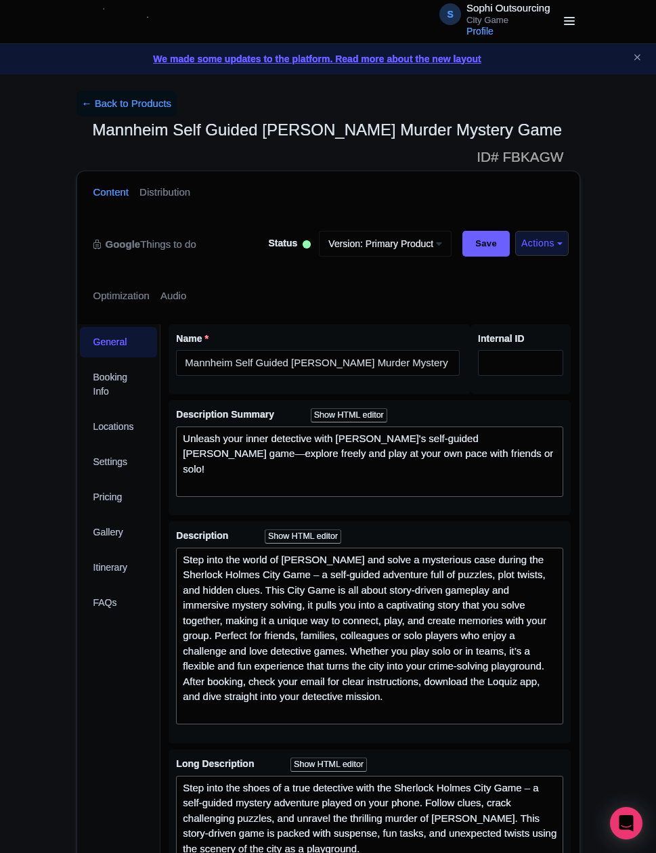
drag, startPoint x: 106, startPoint y: 624, endPoint x: 102, endPoint y: 638, distance: 14.8
drag, startPoint x: 84, startPoint y: 793, endPoint x: 65, endPoint y: 780, distance: 22.9
